Goal: Task Accomplishment & Management: Manage account settings

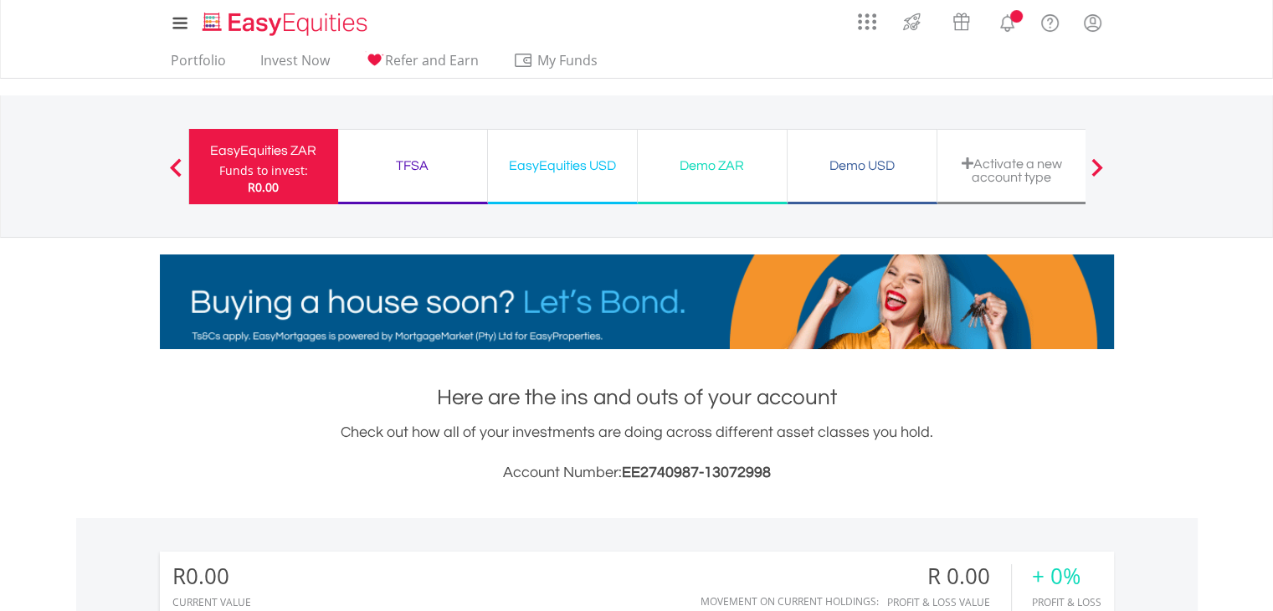
scroll to position [161, 318]
click at [716, 156] on div "Demo ZAR" at bounding box center [712, 165] width 129 height 23
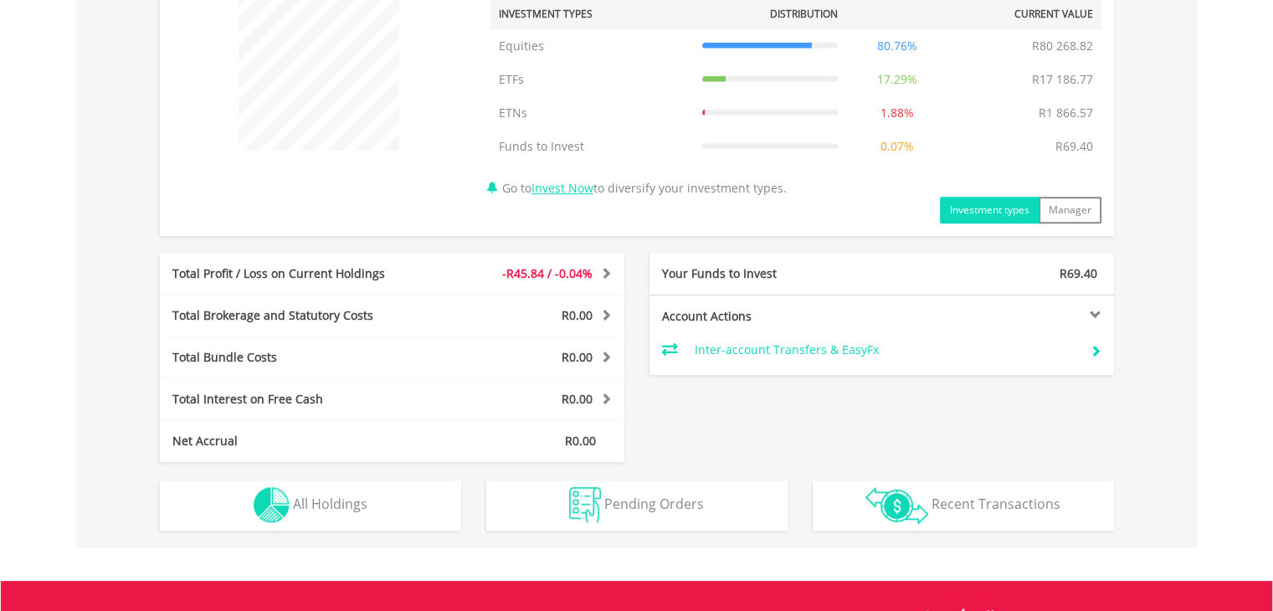
scroll to position [662, 0]
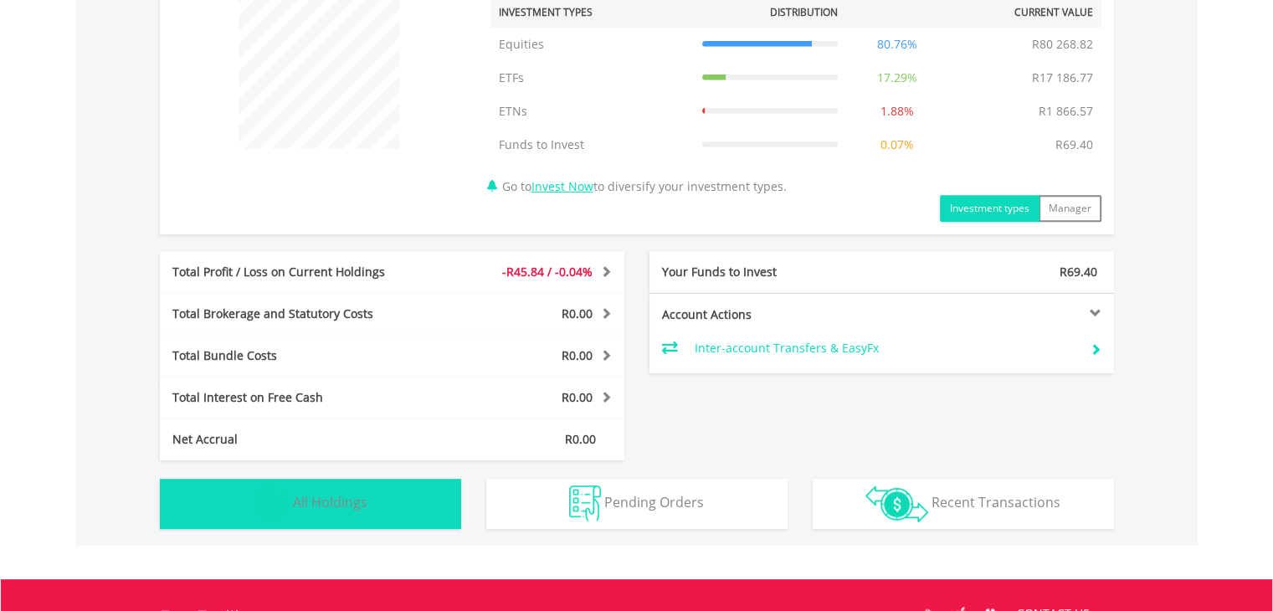
click at [356, 508] on span "All Holdings" at bounding box center [330, 502] width 74 height 18
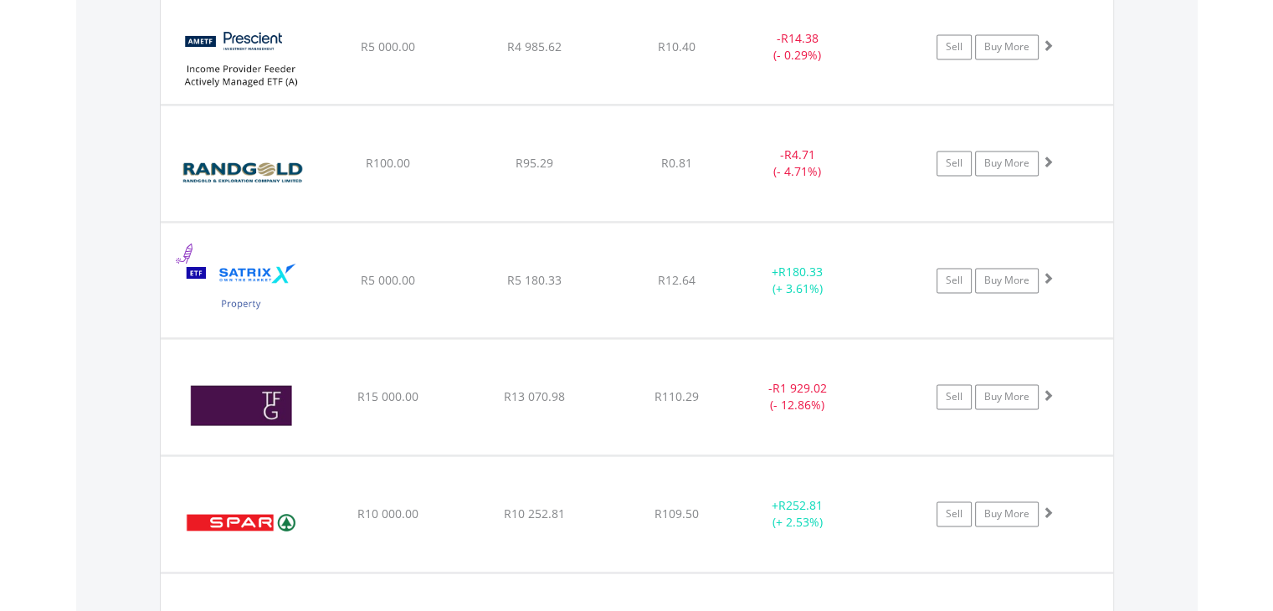
scroll to position [2905, 0]
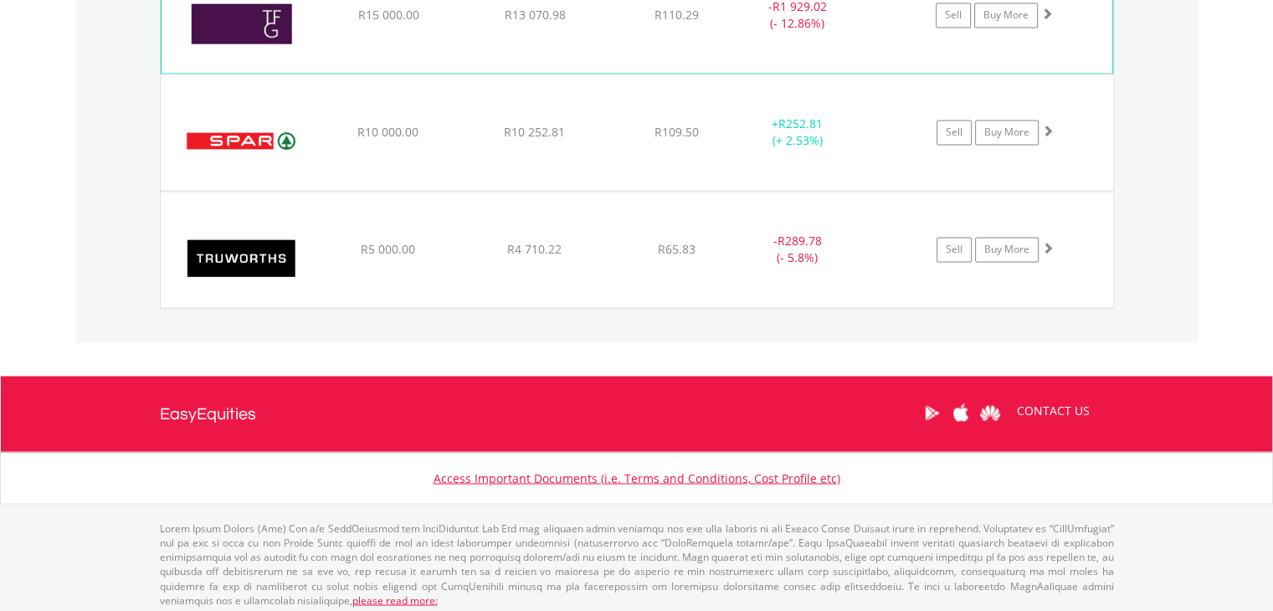
click at [226, 9] on img at bounding box center [242, 23] width 144 height 90
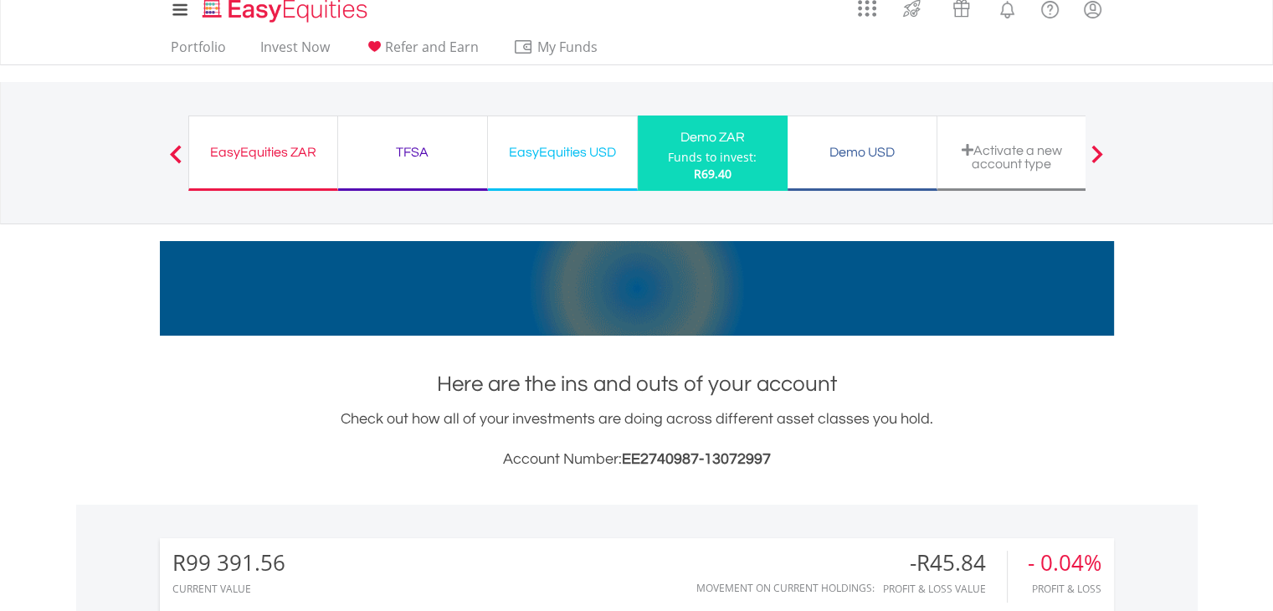
scroll to position [0, 0]
